Goal: Transaction & Acquisition: Purchase product/service

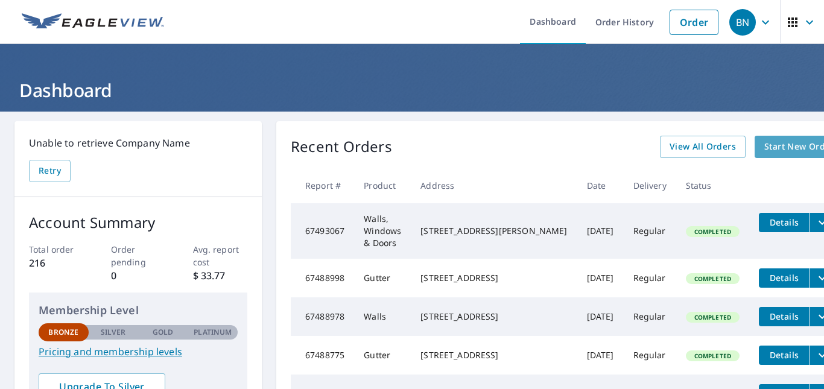
click at [764, 154] on span "Start New Order" at bounding box center [799, 146] width 70 height 15
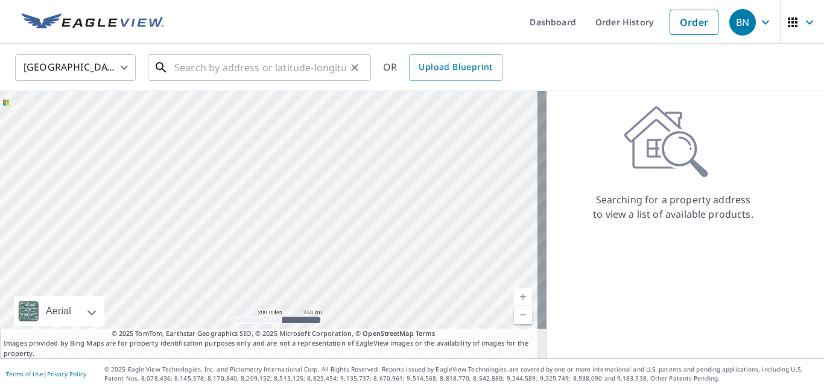
click at [253, 59] on input "text" at bounding box center [260, 68] width 172 height 34
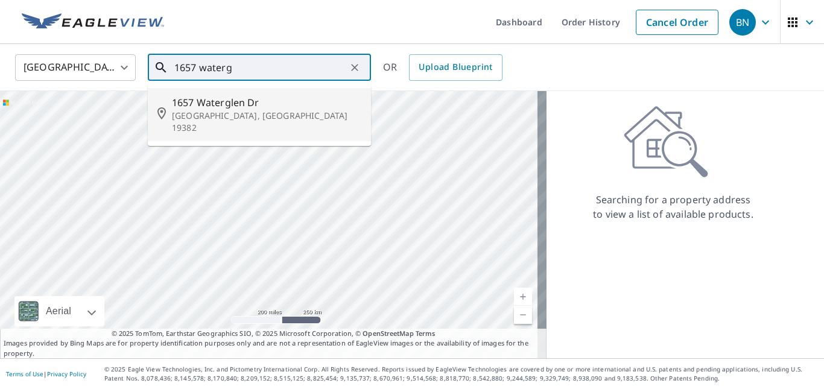
click at [242, 113] on p "[GEOGRAPHIC_DATA], [GEOGRAPHIC_DATA] 19382" at bounding box center [266, 122] width 189 height 24
type input "[STREET_ADDRESS]"
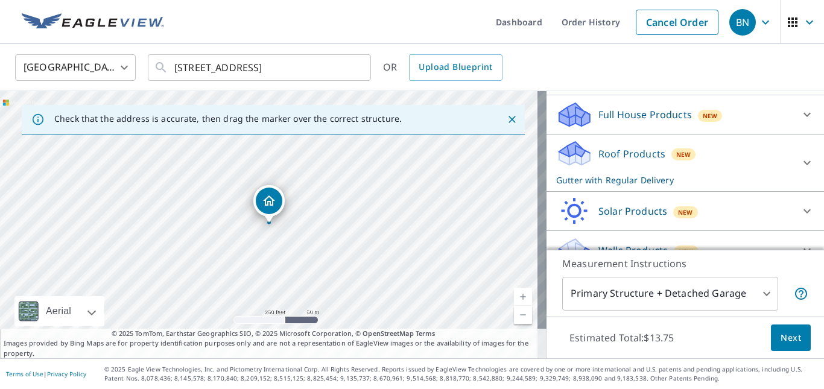
scroll to position [156, 0]
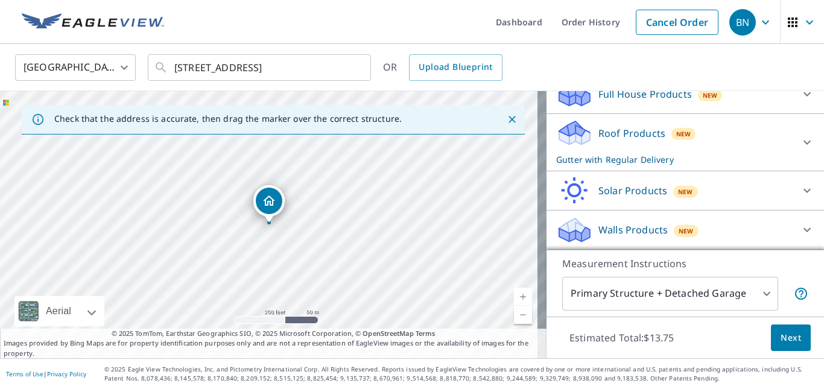
click at [669, 144] on div "Roof Products New Gutter with Regular Delivery" at bounding box center [674, 142] width 237 height 47
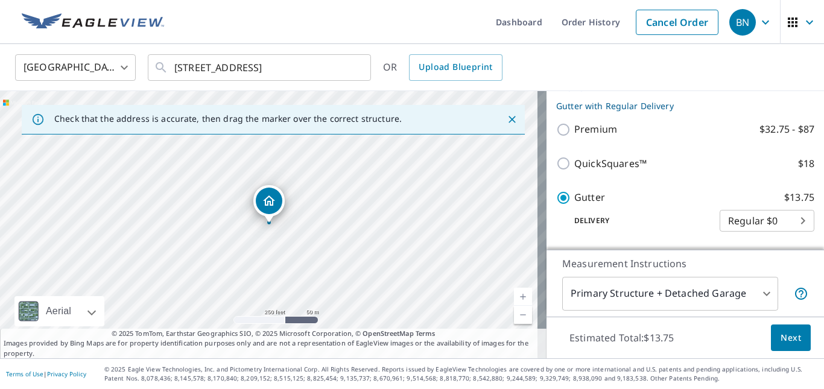
scroll to position [216, 0]
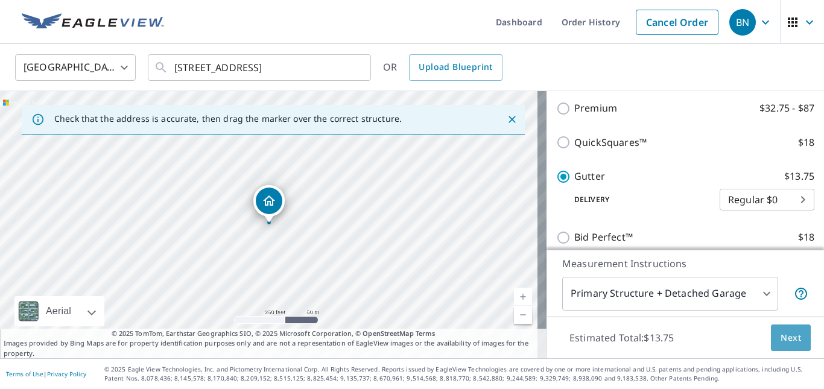
click at [781, 337] on span "Next" at bounding box center [791, 338] width 21 height 15
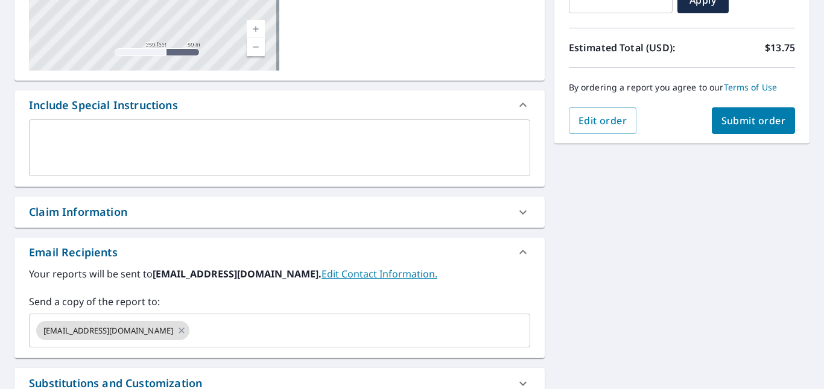
scroll to position [302, 0]
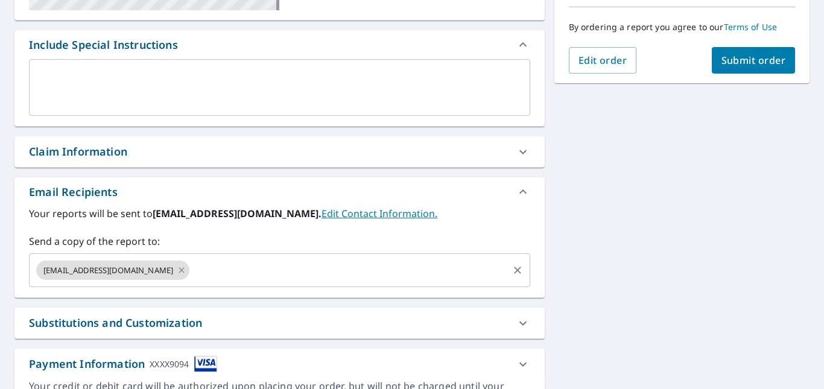
click at [229, 273] on input "text" at bounding box center [348, 270] width 315 height 23
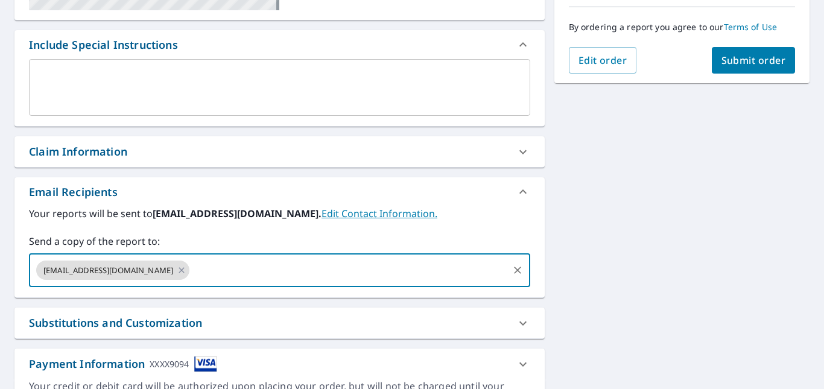
type input "[EMAIL_ADDRESS][DOMAIN_NAME]"
click at [760, 62] on span "Submit order" at bounding box center [754, 60] width 65 height 13
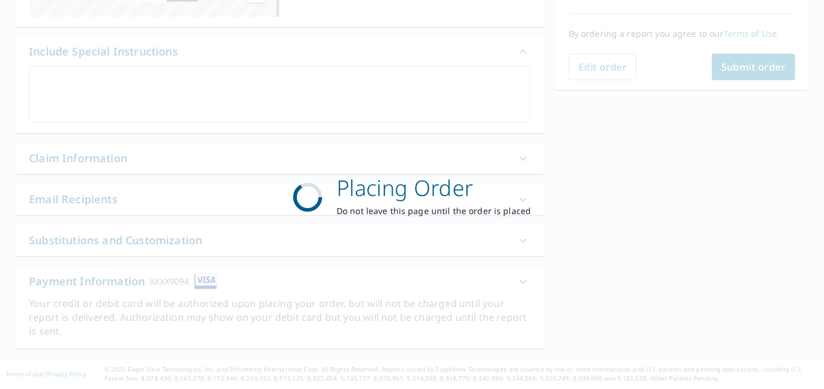
scroll to position [295, 0]
